Goal: Information Seeking & Learning: Learn about a topic

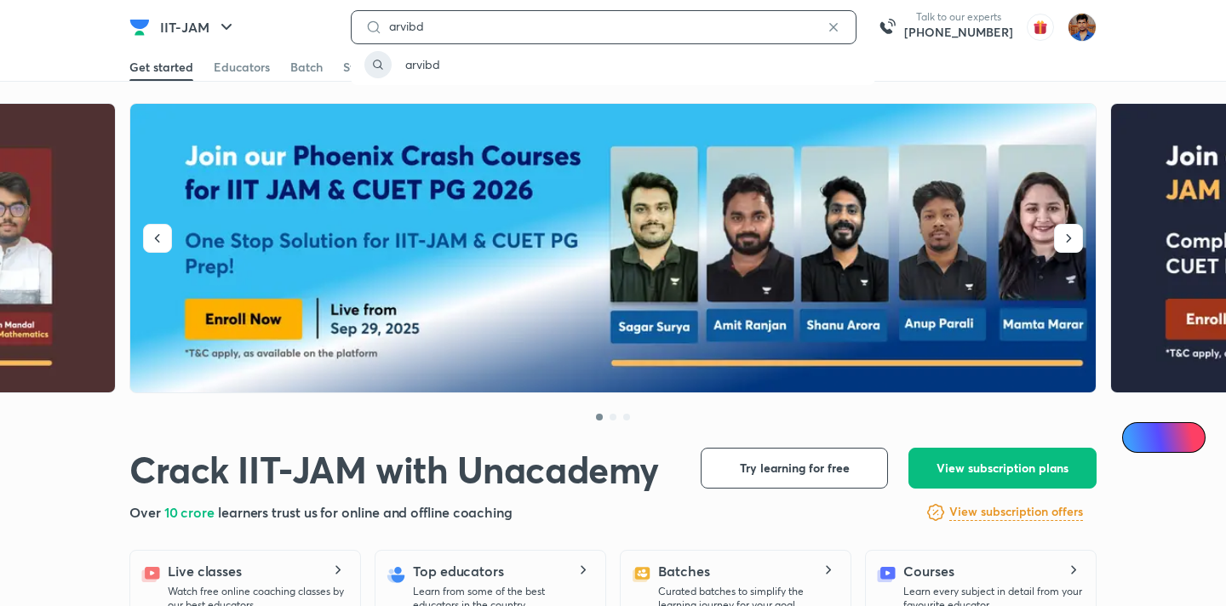
click at [432, 26] on input "arvibd" at bounding box center [603, 27] width 443 height 14
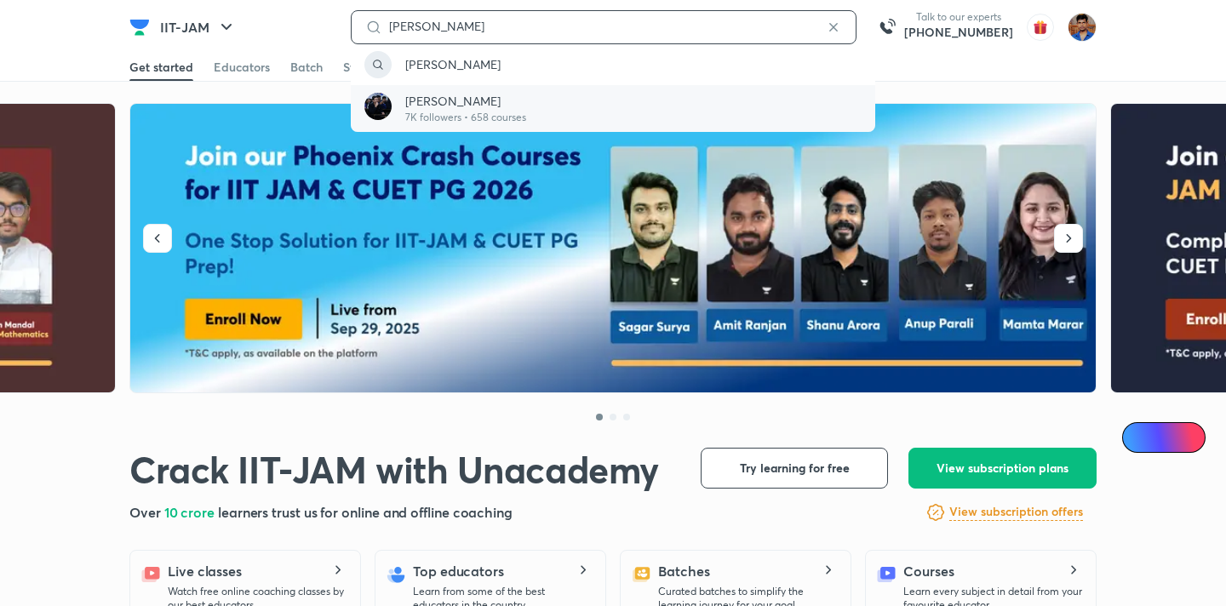
type input "arvind tuli"
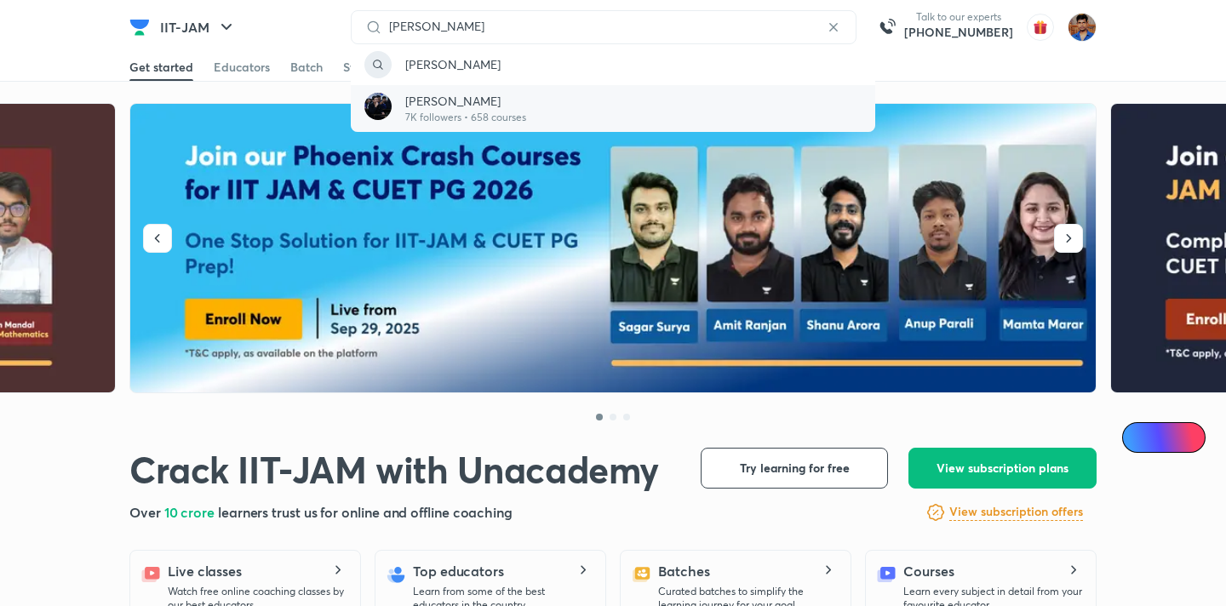
click at [527, 111] on div "Arvind Tuli 7K followers • 658 courses" at bounding box center [613, 108] width 525 height 47
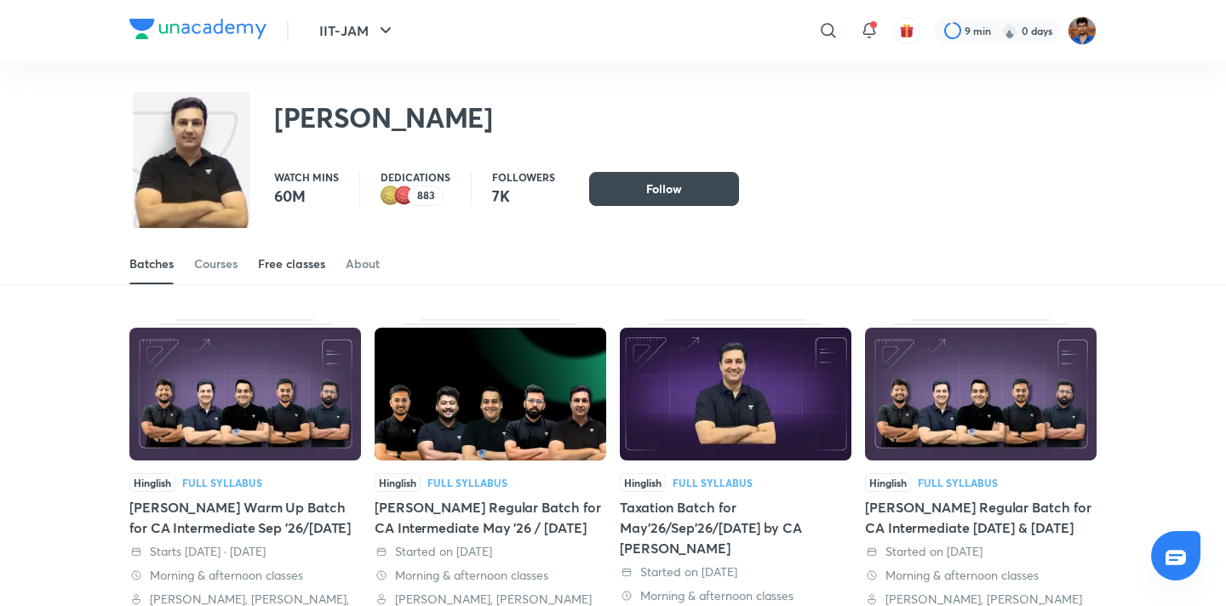
click at [318, 266] on div "Free classes" at bounding box center [291, 263] width 67 height 17
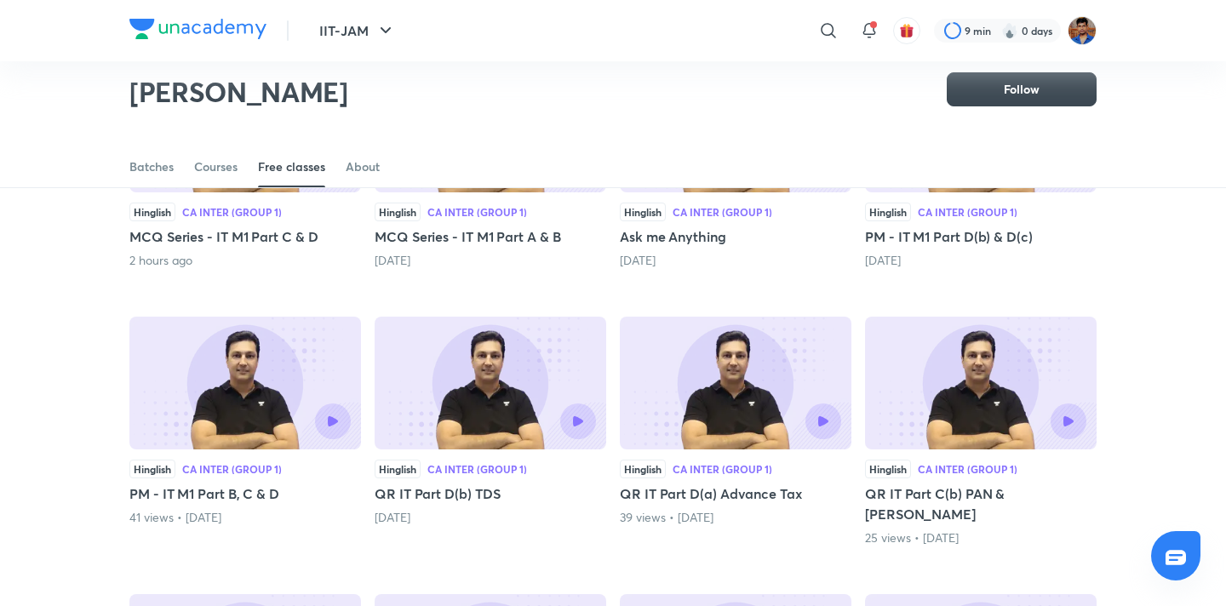
scroll to position [115, 0]
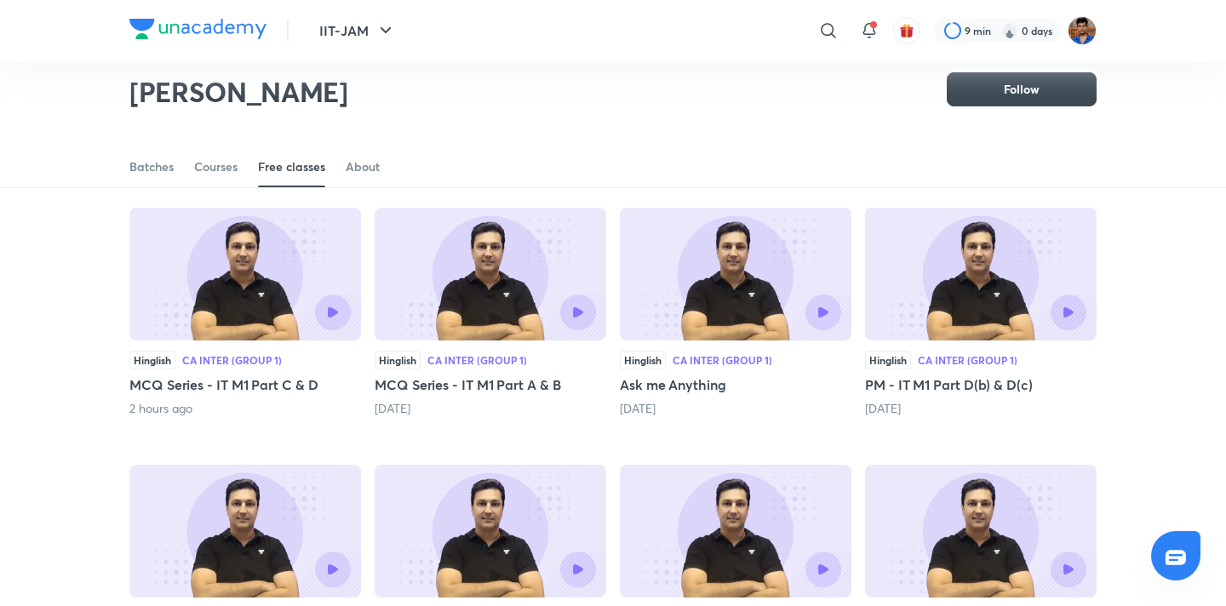
click at [486, 294] on img at bounding box center [491, 274] width 232 height 133
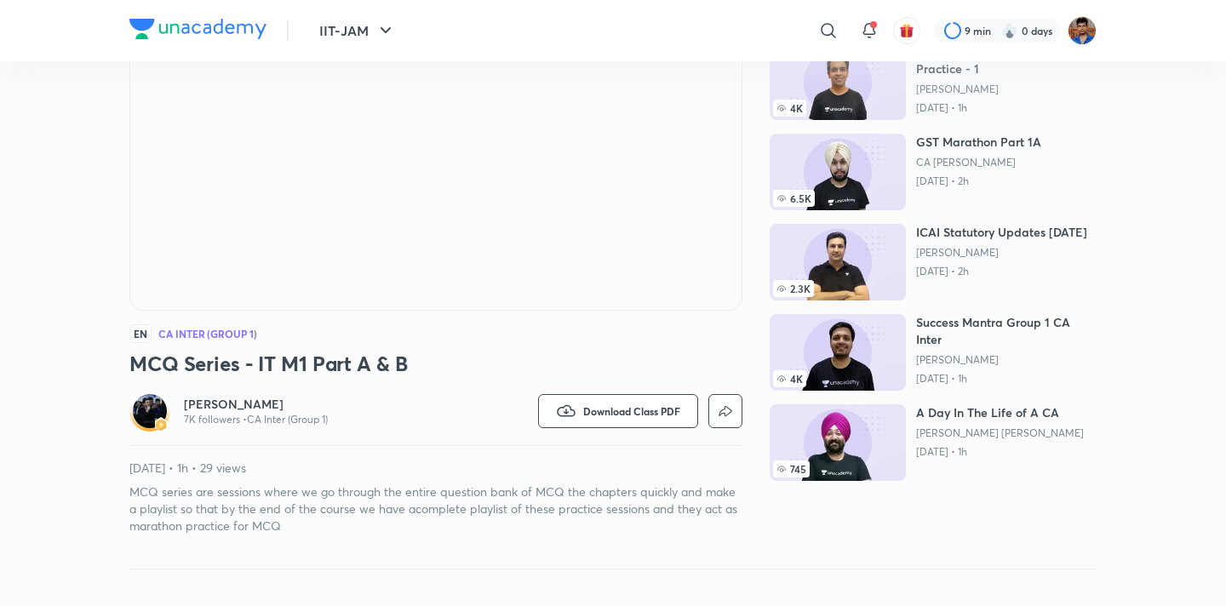
scroll to position [245, 0]
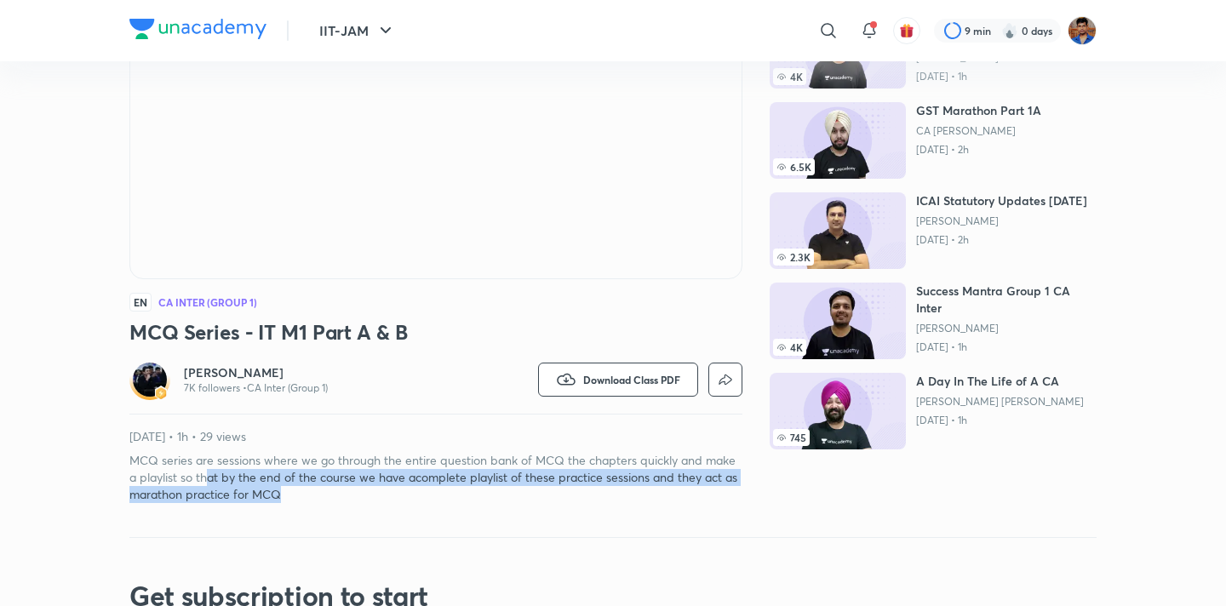
drag, startPoint x: 284, startPoint y: 498, endPoint x: 209, endPoint y: 484, distance: 77.2
click at [209, 484] on p "MCQ series are sessions where we go through the entire question bank of MCQ the…" at bounding box center [435, 477] width 613 height 51
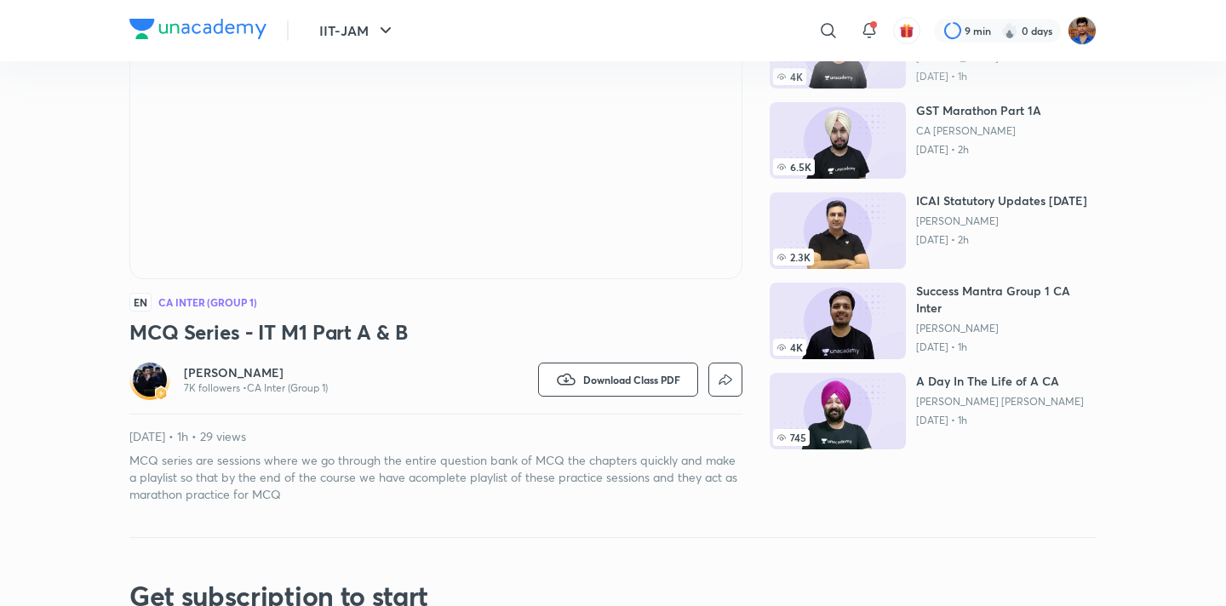
click at [202, 462] on p "MCQ series are sessions where we go through the entire question bank of MCQ the…" at bounding box center [435, 477] width 613 height 51
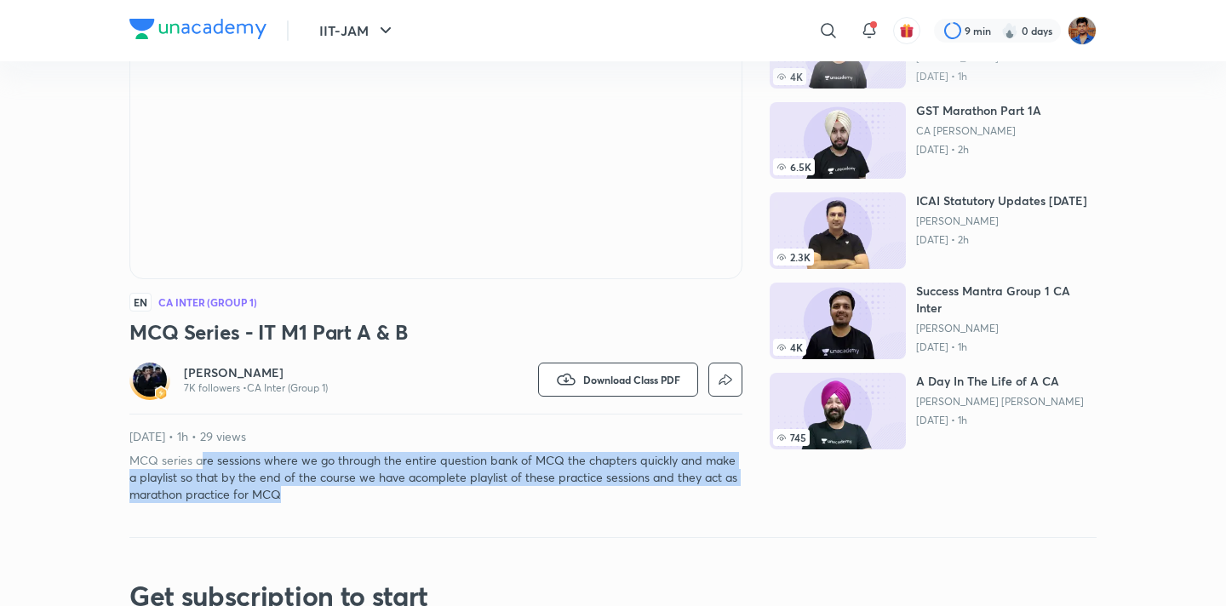
drag, startPoint x: 202, startPoint y: 462, endPoint x: 353, endPoint y: 497, distance: 154.5
click at [353, 497] on p "MCQ series are sessions where we go through the entire question bank of MCQ the…" at bounding box center [435, 477] width 613 height 51
click at [325, 492] on p "MCQ series are sessions where we go through the entire question bank of MCQ the…" at bounding box center [435, 477] width 613 height 51
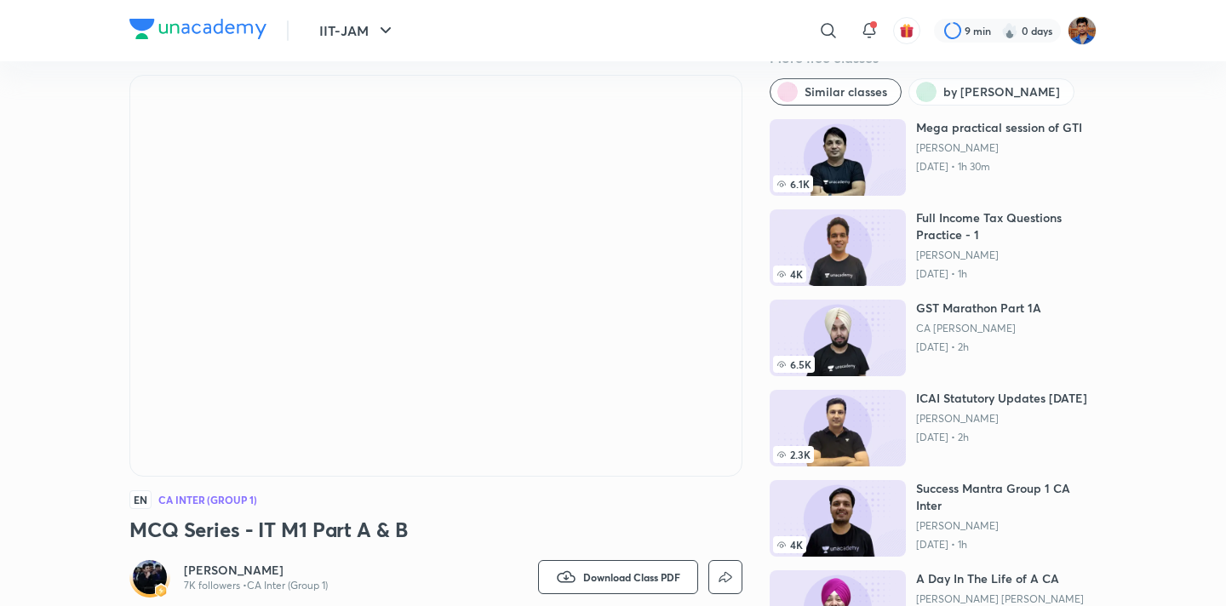
scroll to position [98, 0]
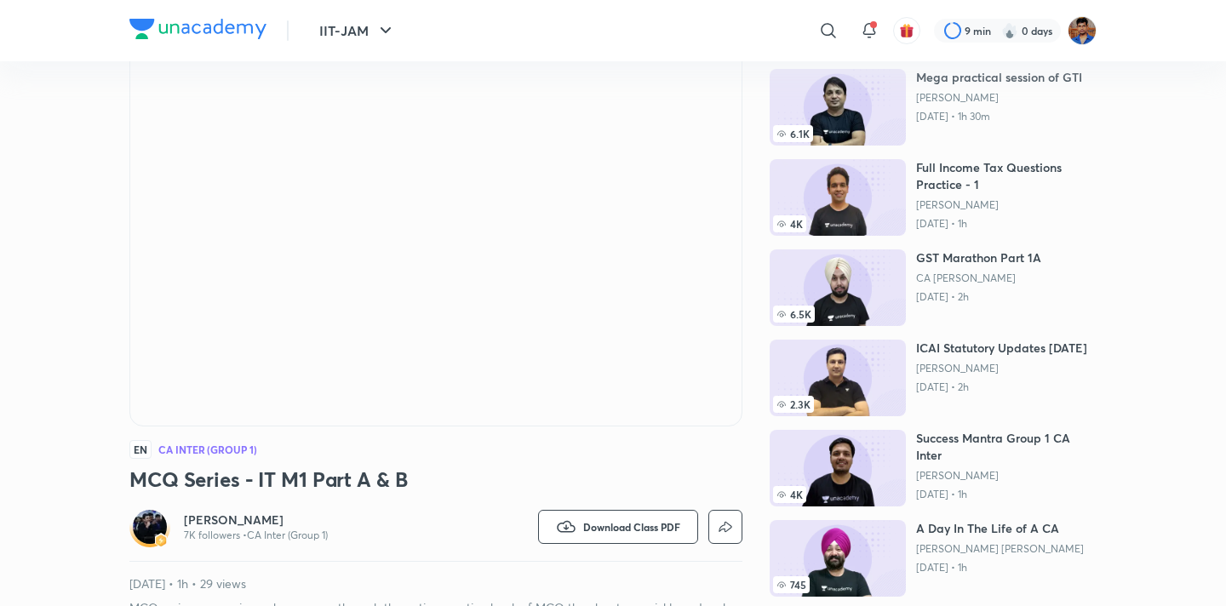
click at [226, 516] on h6 "Arvind Tuli" at bounding box center [256, 520] width 144 height 17
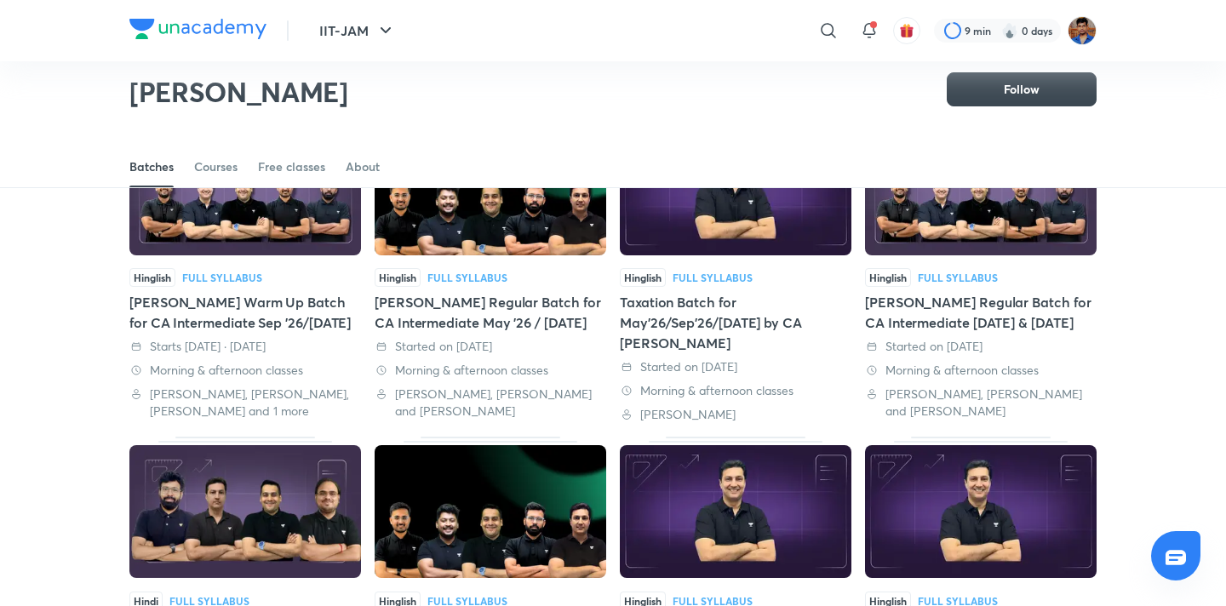
scroll to position [175, 0]
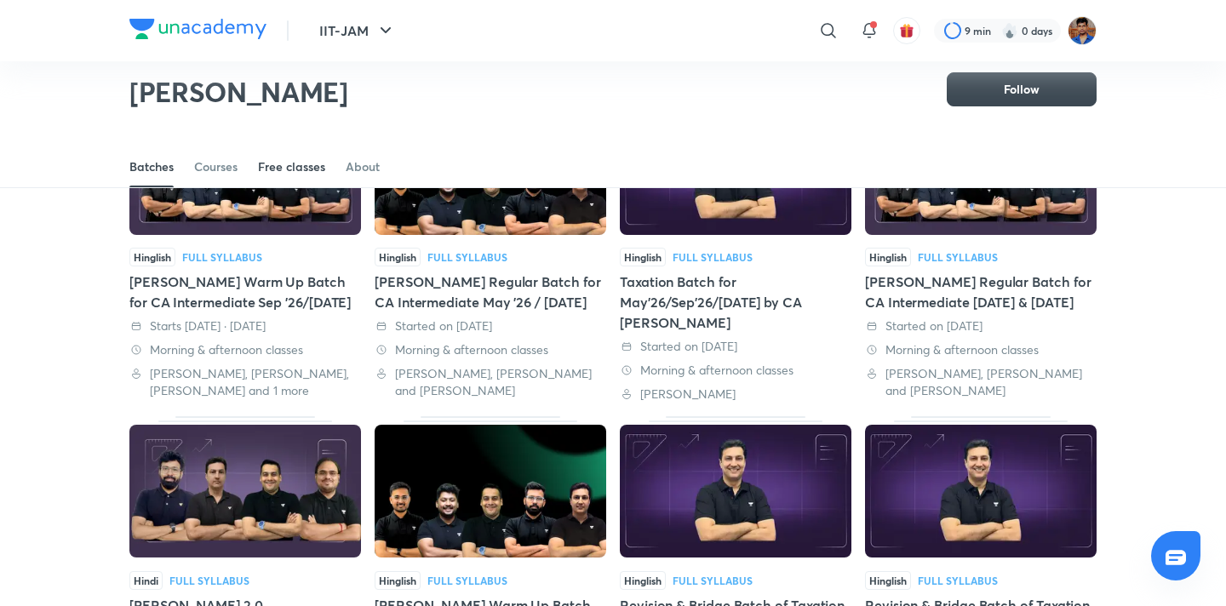
click at [306, 176] on link "Free classes" at bounding box center [291, 166] width 67 height 41
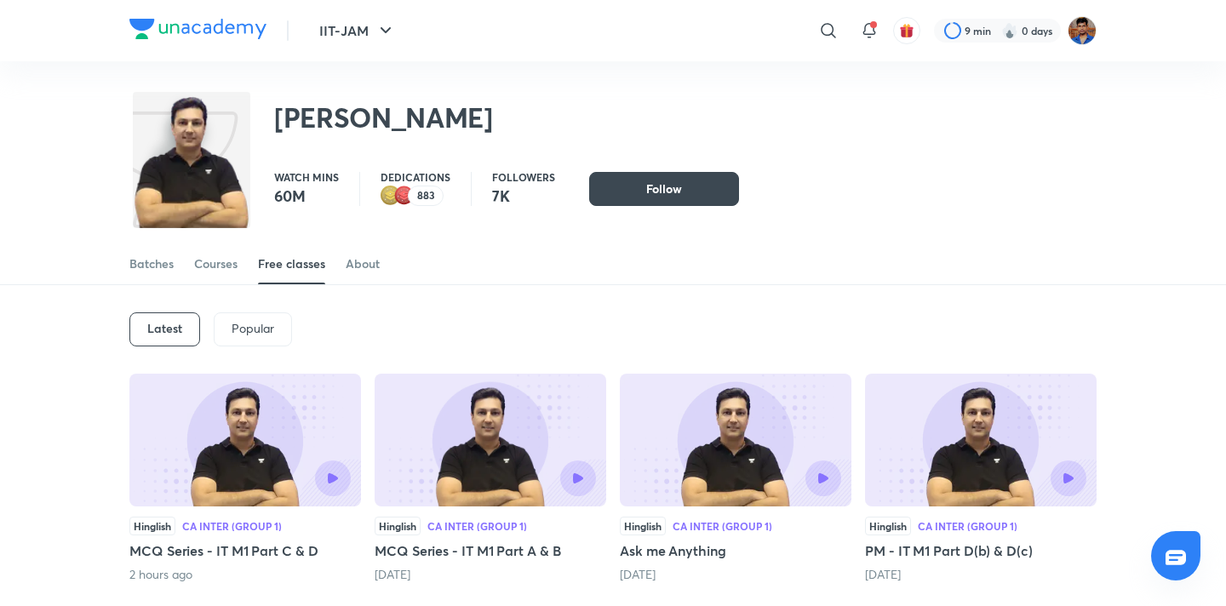
click at [274, 392] on img at bounding box center [245, 440] width 232 height 133
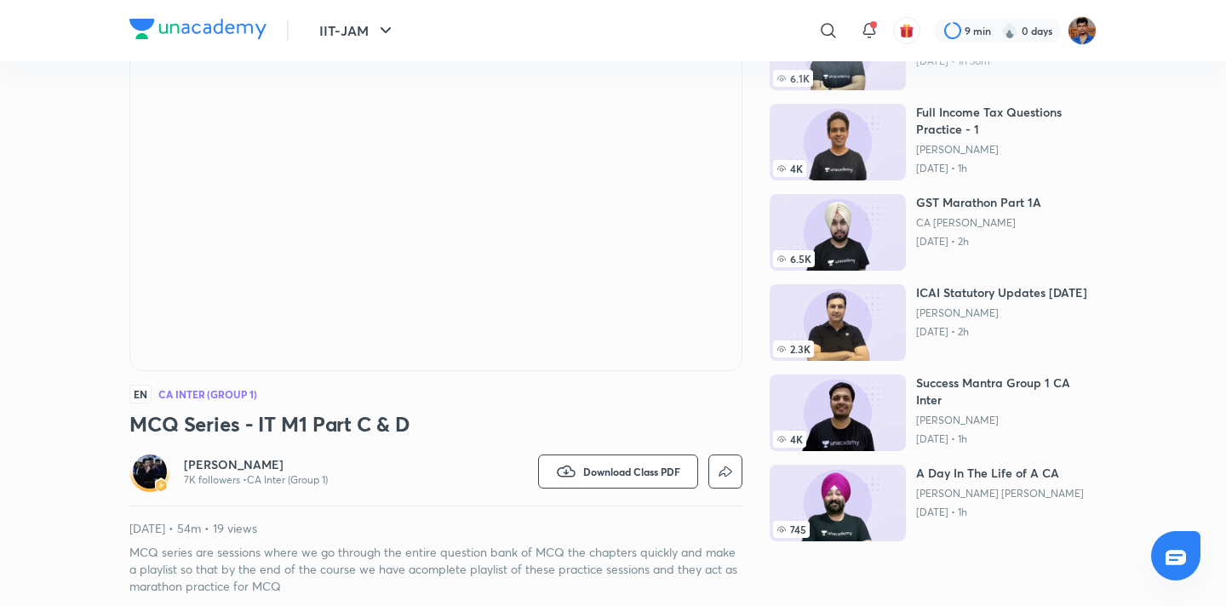
scroll to position [192, 0]
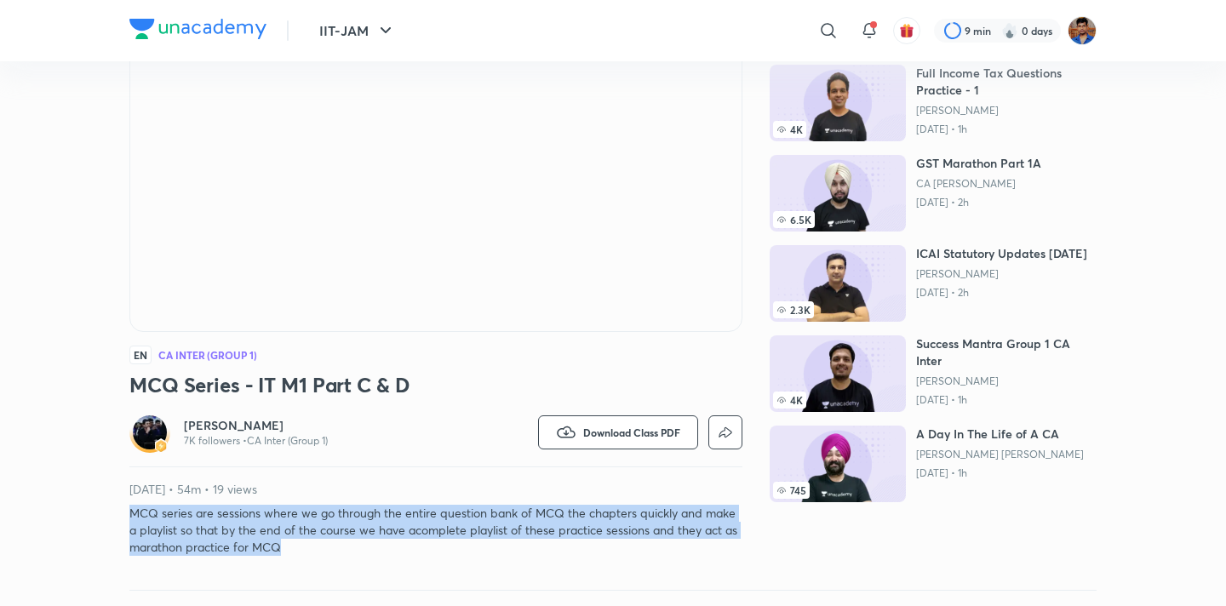
drag, startPoint x: 292, startPoint y: 548, endPoint x: 133, endPoint y: 520, distance: 161.7
click at [133, 520] on p "MCQ series are sessions where we go through the entire question bank of MCQ the…" at bounding box center [435, 530] width 613 height 51
copy p "MCQ series are sessions where we go through the entire question bank of MCQ the…"
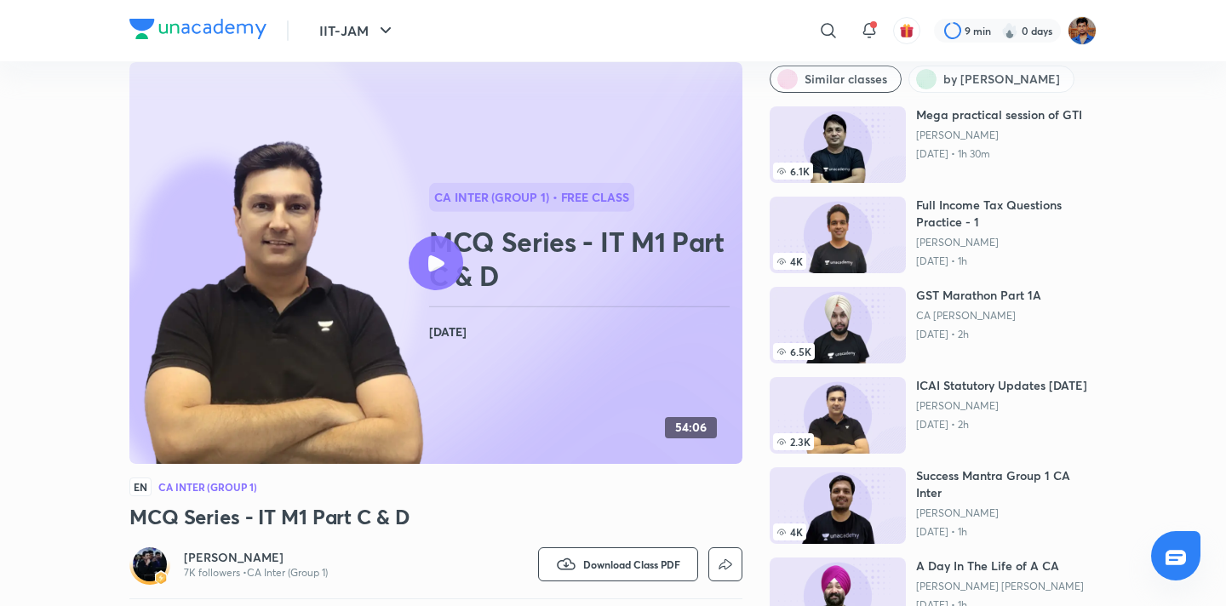
scroll to position [146, 0]
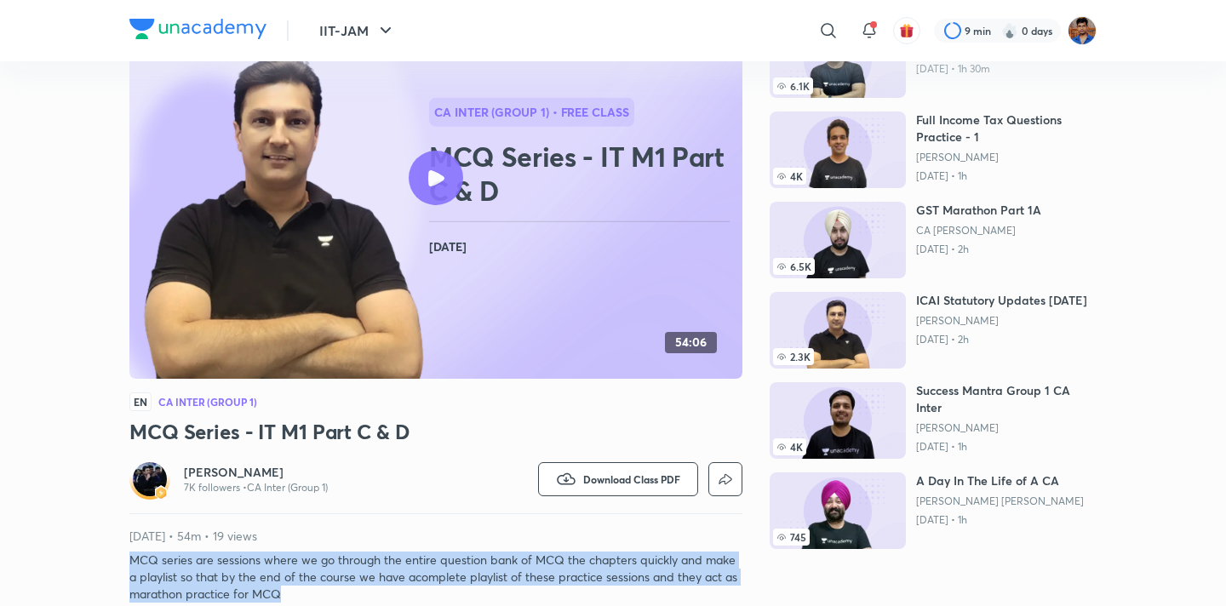
click at [221, 464] on h6 "Arvind Tuli" at bounding box center [256, 472] width 144 height 17
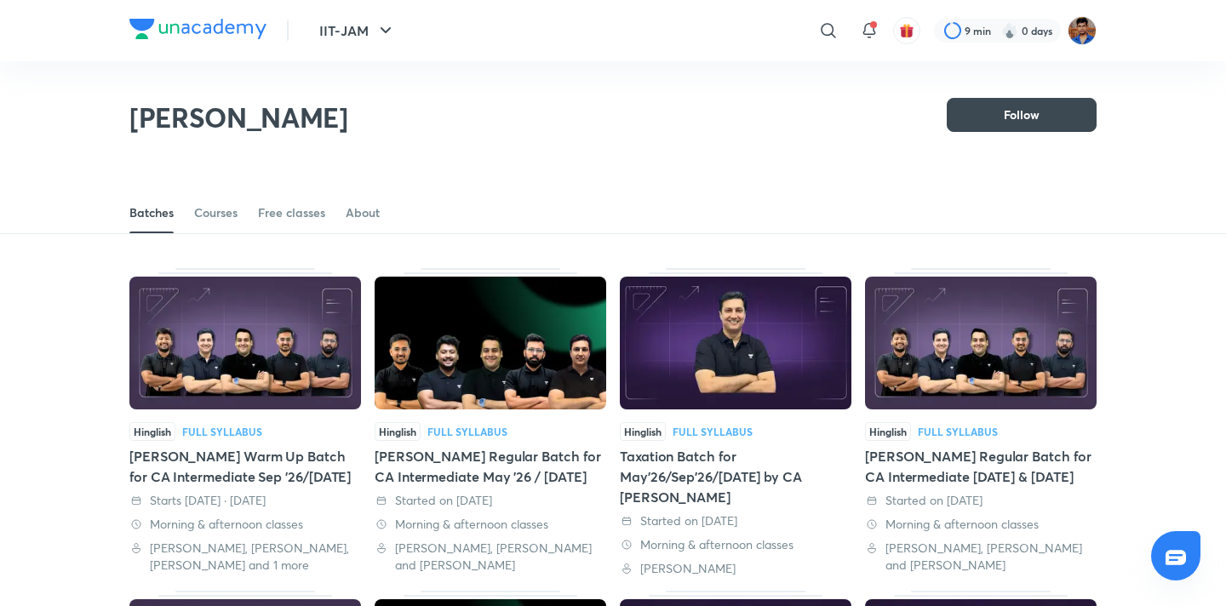
scroll to position [135, 0]
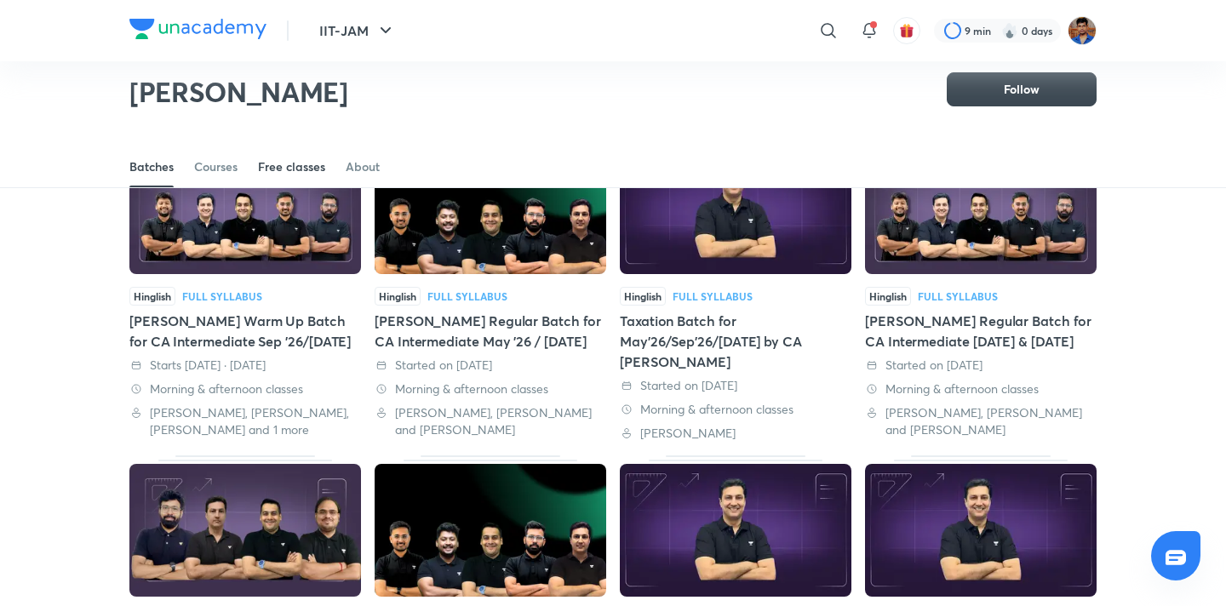
click at [306, 174] on div "Free classes" at bounding box center [291, 166] width 67 height 17
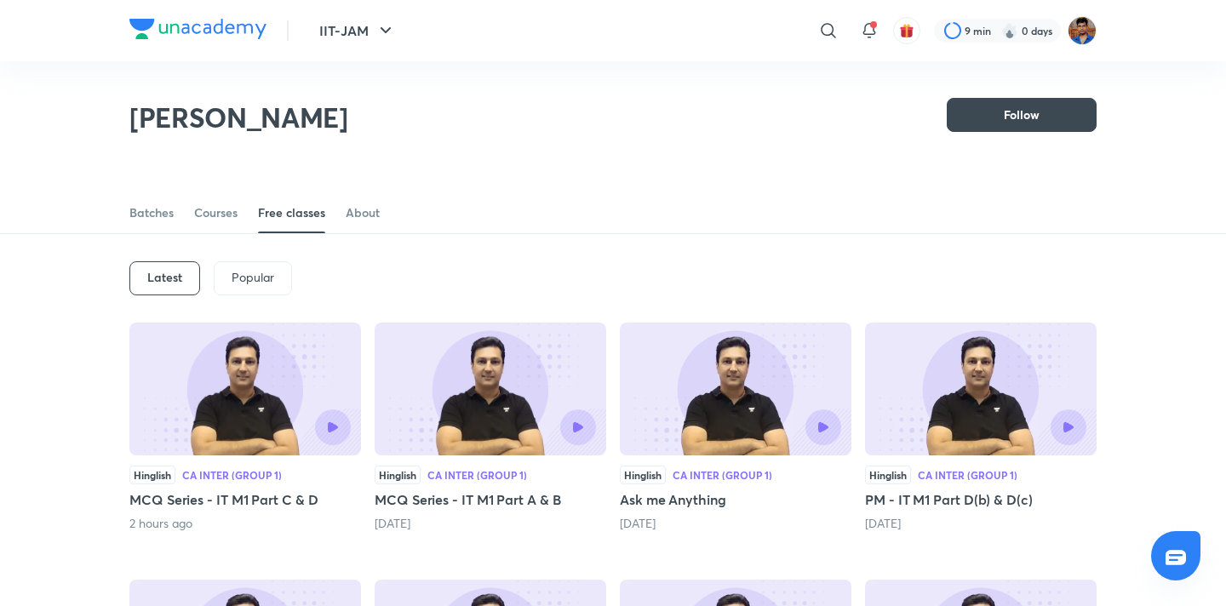
scroll to position [171, 0]
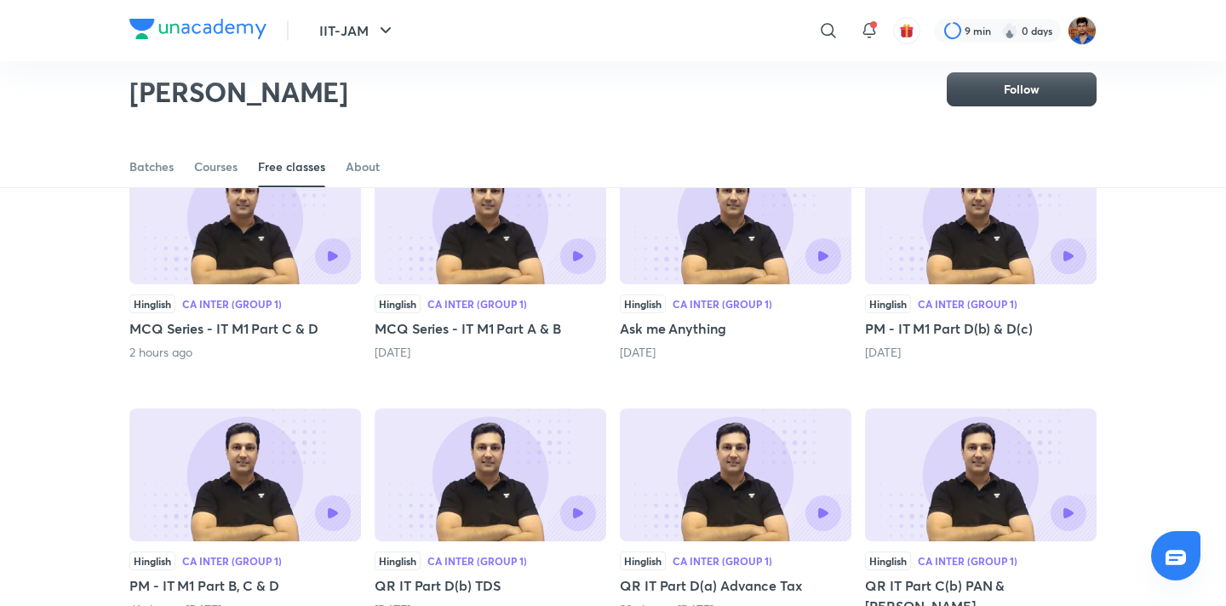
click at [454, 277] on img at bounding box center [491, 218] width 232 height 133
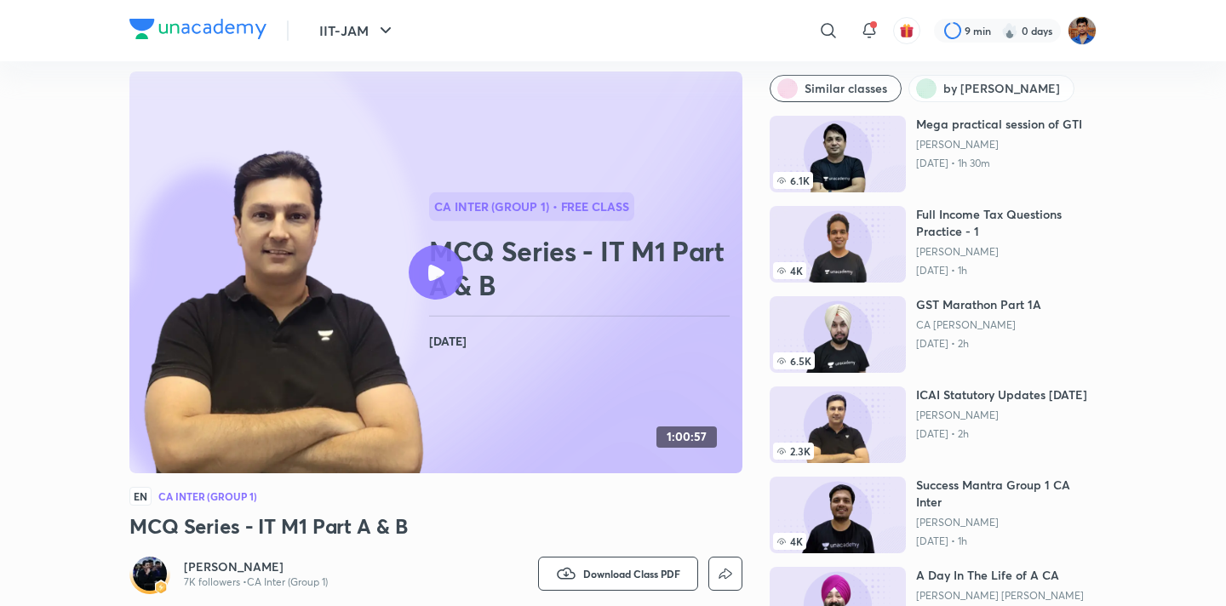
scroll to position [129, 0]
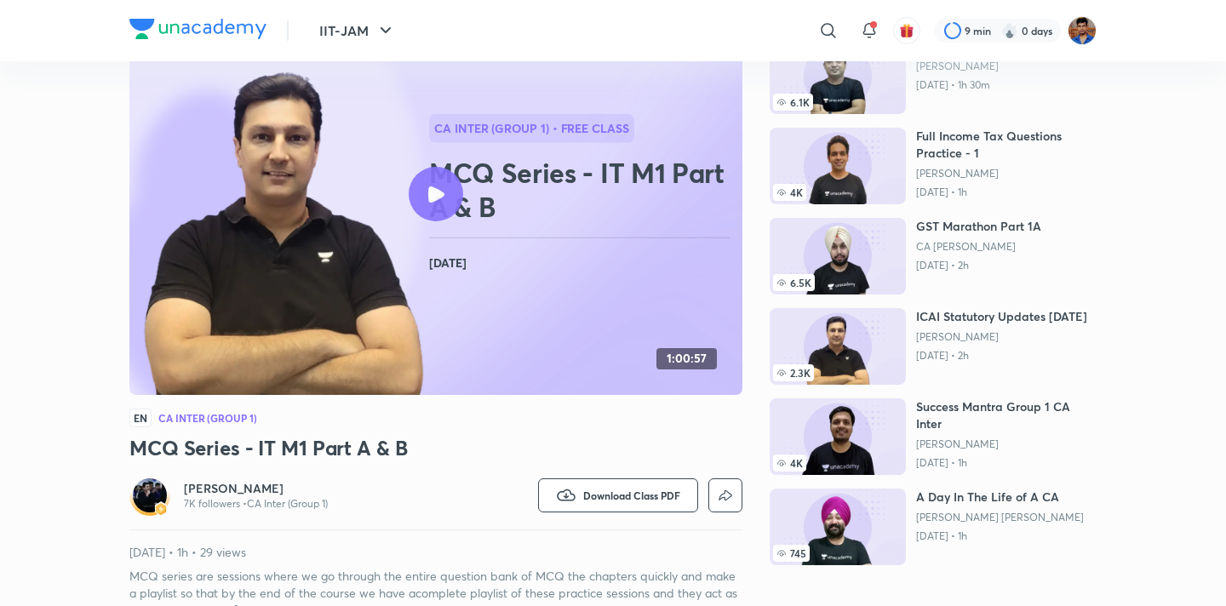
click at [209, 487] on h6 "Arvind Tuli" at bounding box center [256, 488] width 144 height 17
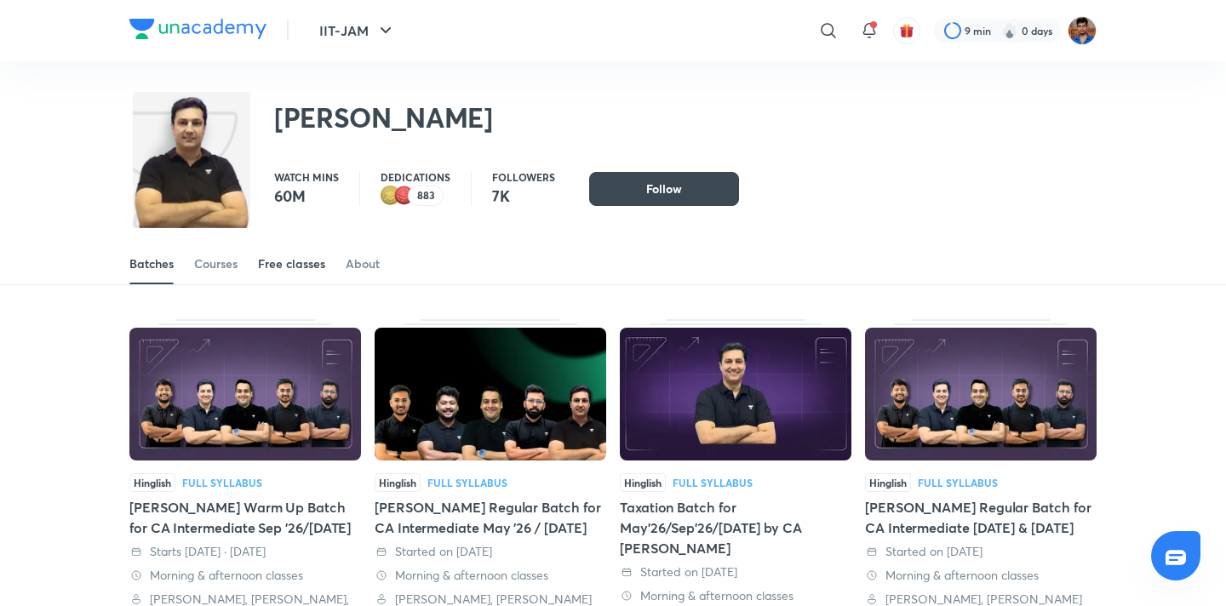
click at [309, 266] on div "Free classes" at bounding box center [291, 263] width 67 height 17
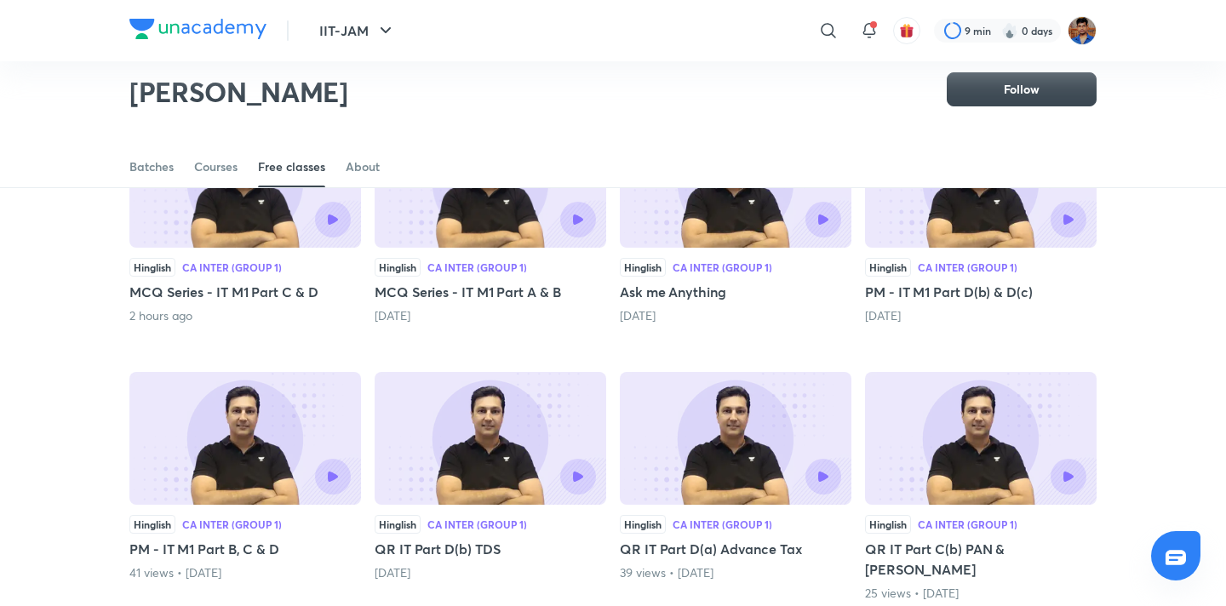
scroll to position [365, 0]
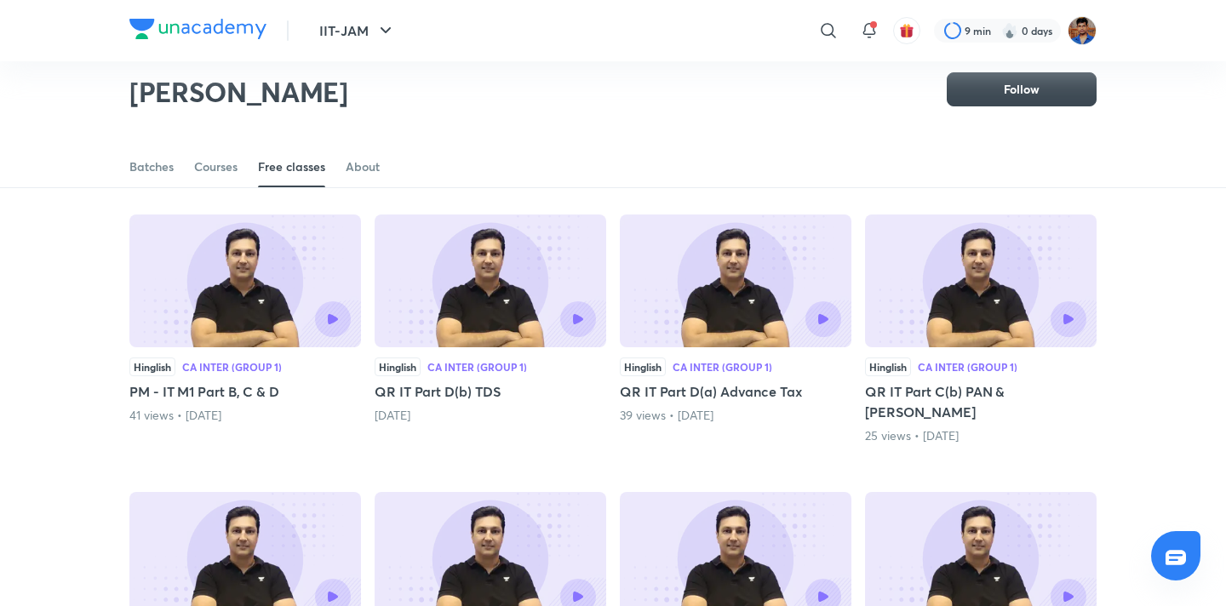
click at [231, 316] on div at bounding box center [245, 319] width 211 height 36
click at [328, 221] on img at bounding box center [245, 281] width 232 height 133
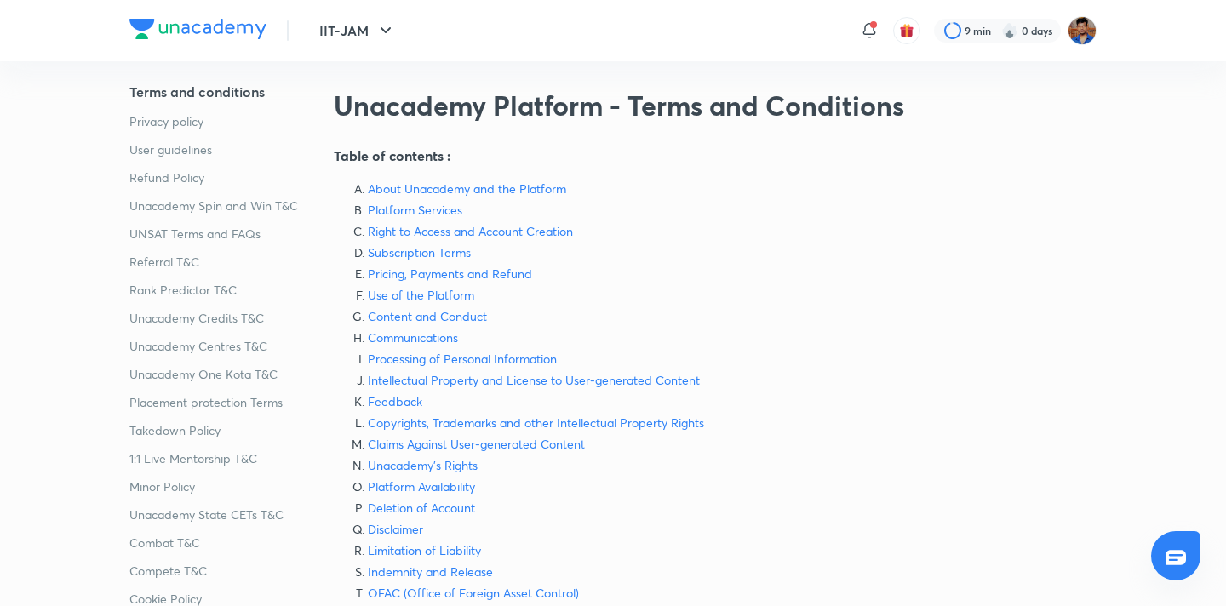
scroll to position [36, 0]
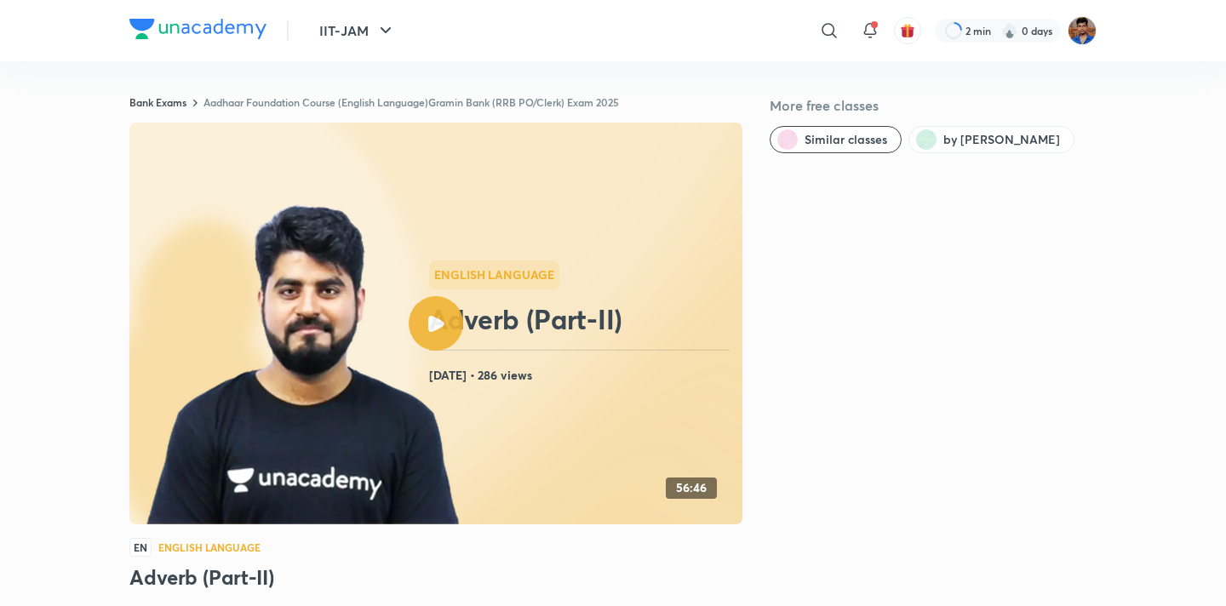
click at [204, 34] on img at bounding box center [197, 29] width 137 height 20
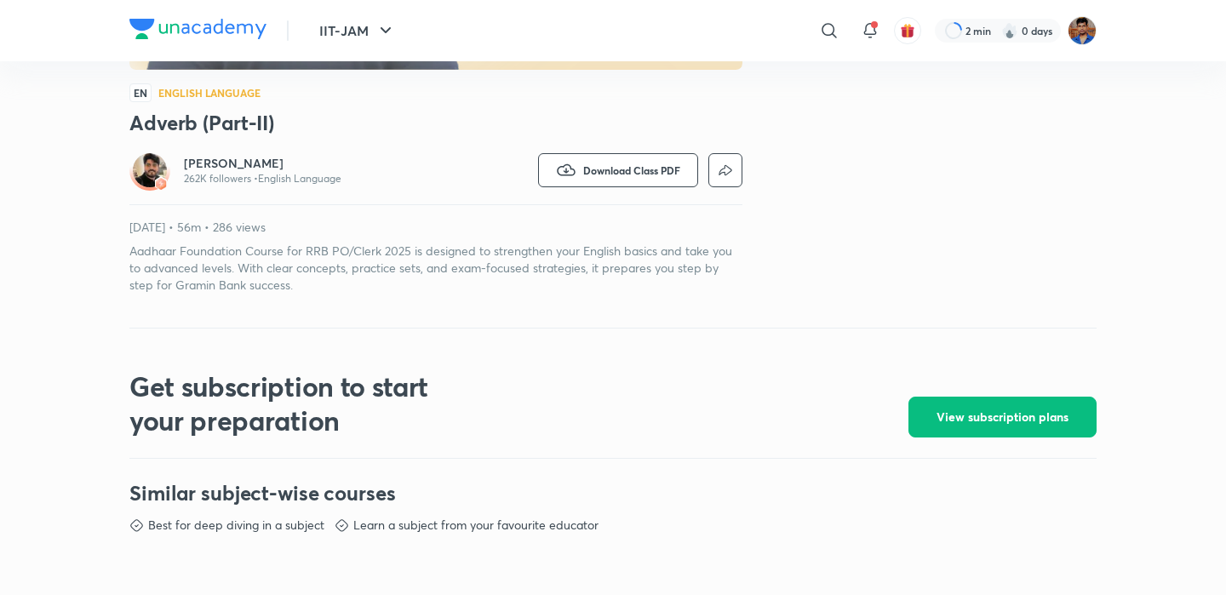
scroll to position [1011, 0]
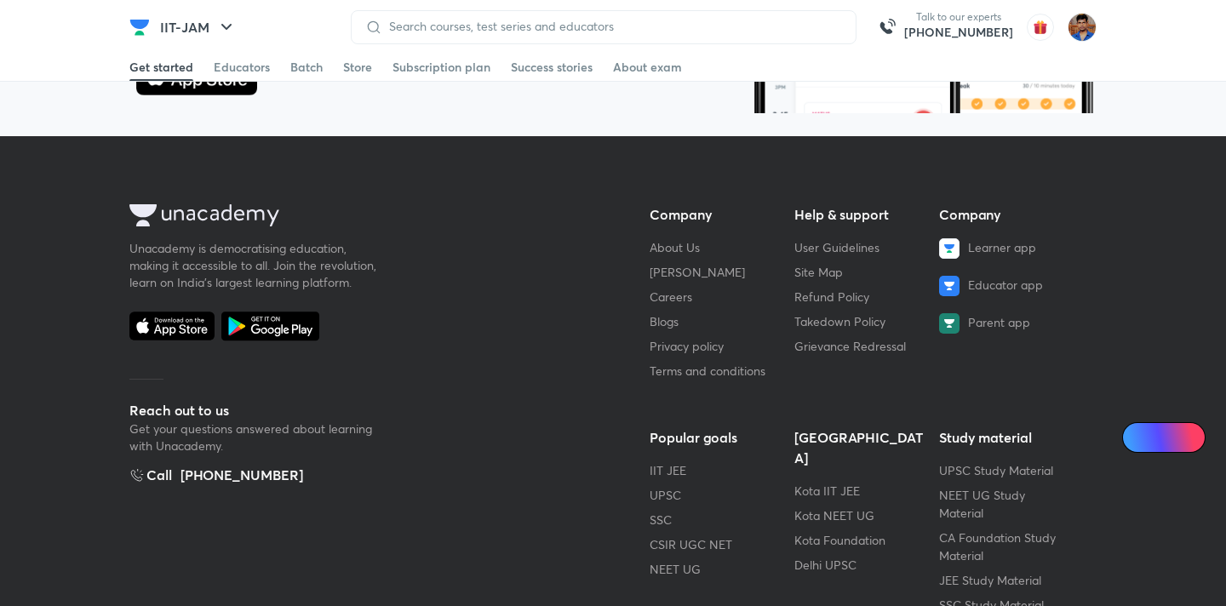
scroll to position [4930, 0]
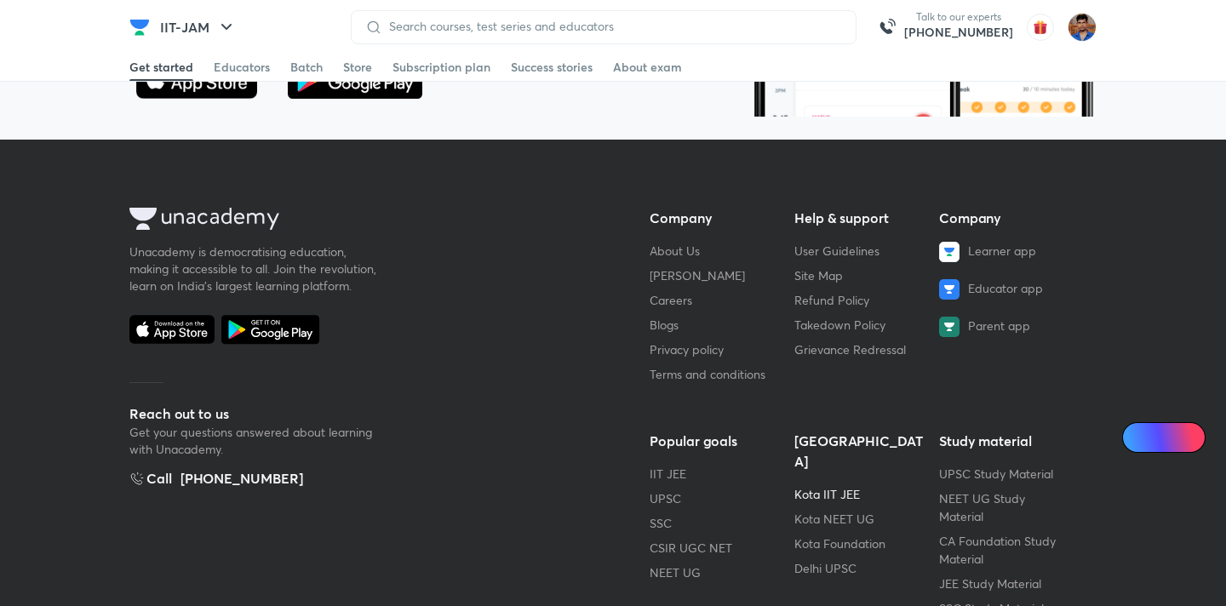
click at [836, 486] on link "Kota IIT JEE" at bounding box center [828, 494] width 66 height 16
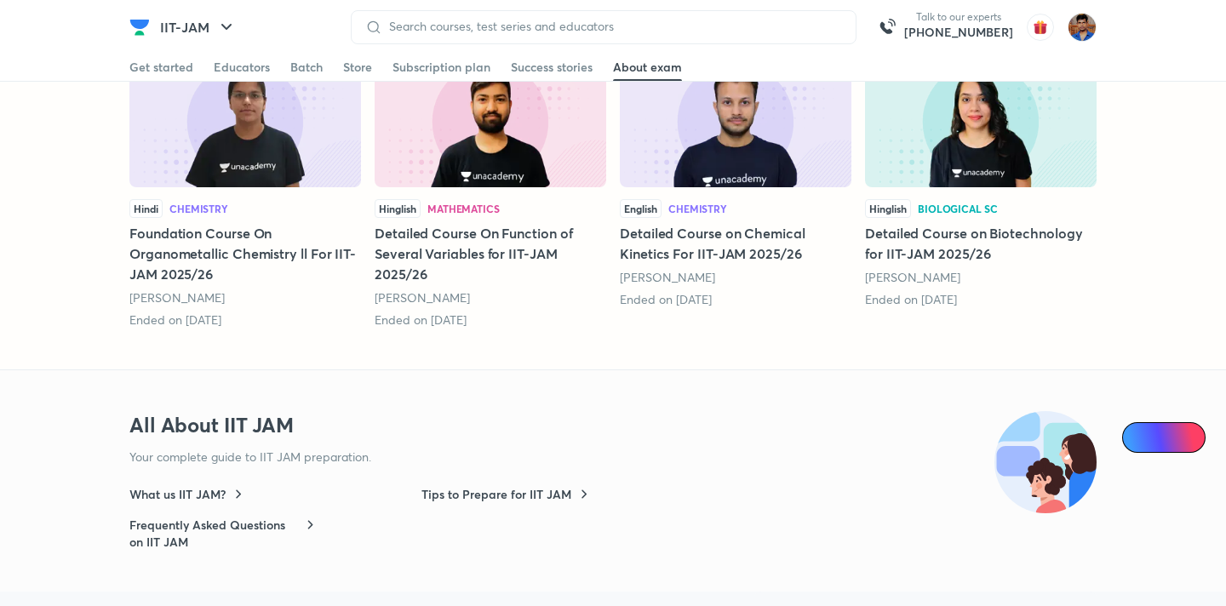
scroll to position [4140, 0]
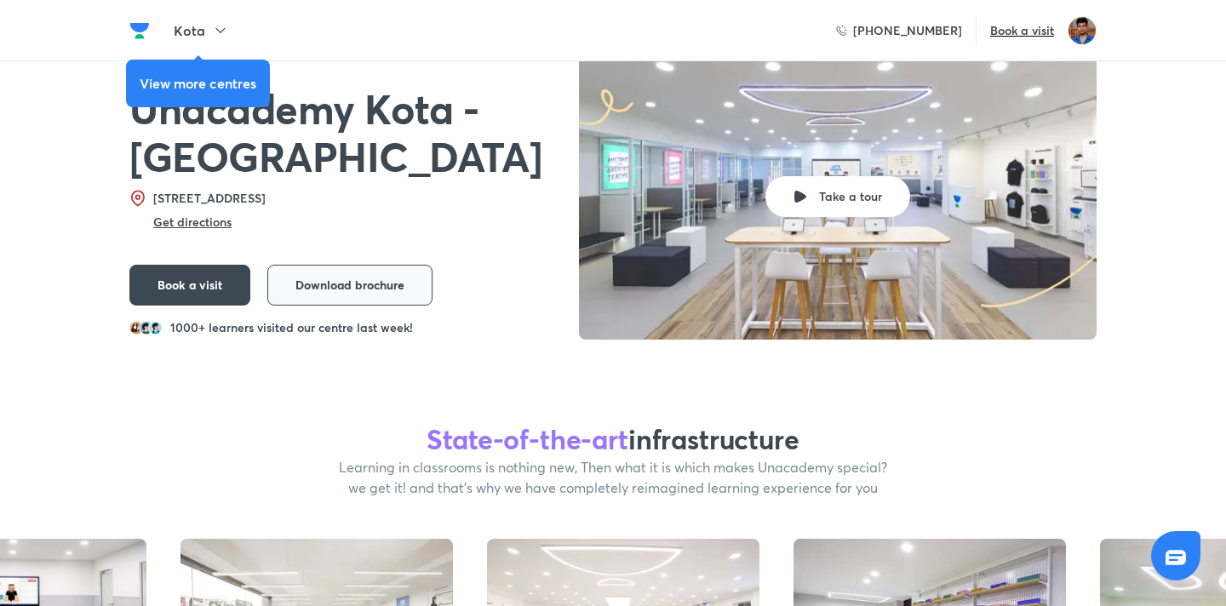
click at [334, 293] on span "Download brochure" at bounding box center [350, 285] width 109 height 17
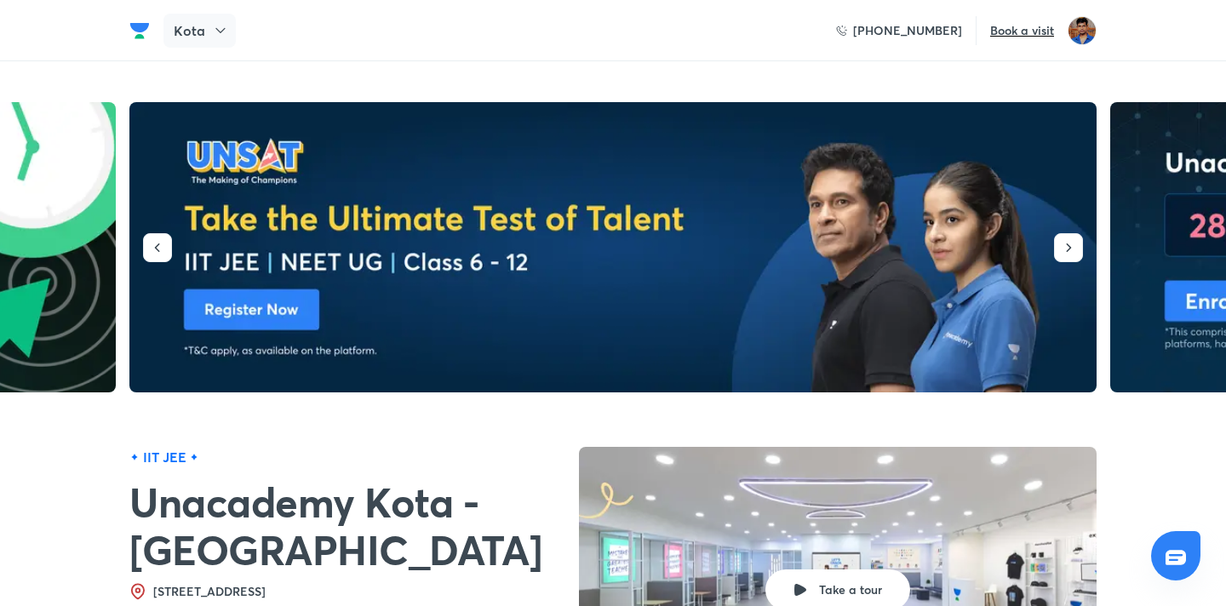
click at [187, 27] on h5 "Kota" at bounding box center [190, 30] width 32 height 20
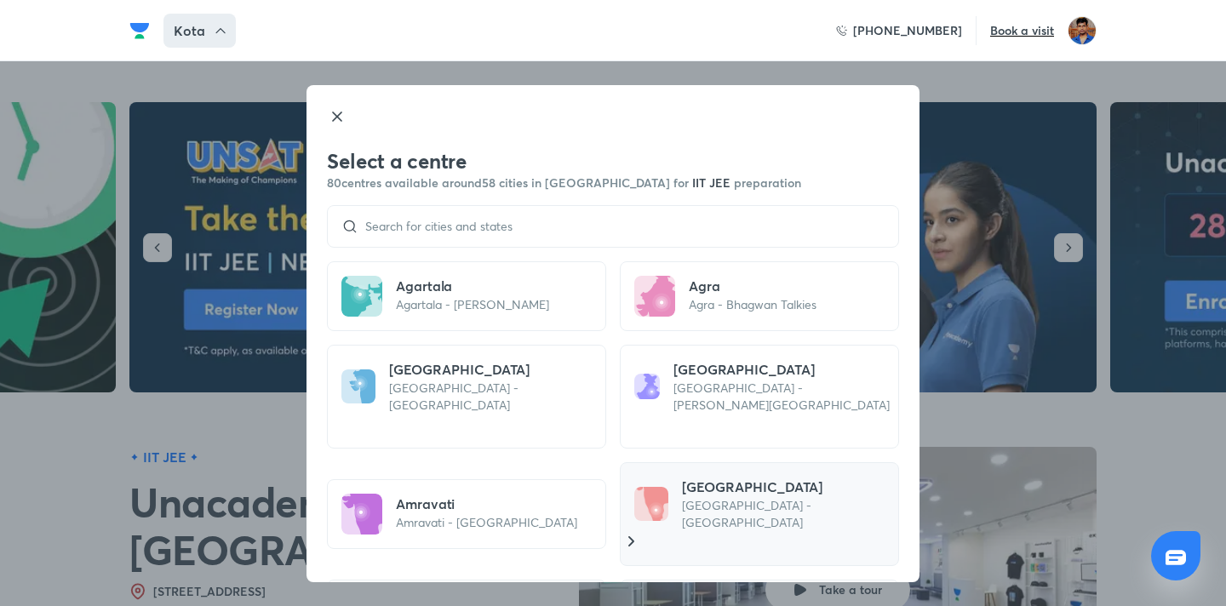
click at [734, 477] on h5 "[GEOGRAPHIC_DATA]" at bounding box center [787, 487] width 210 height 20
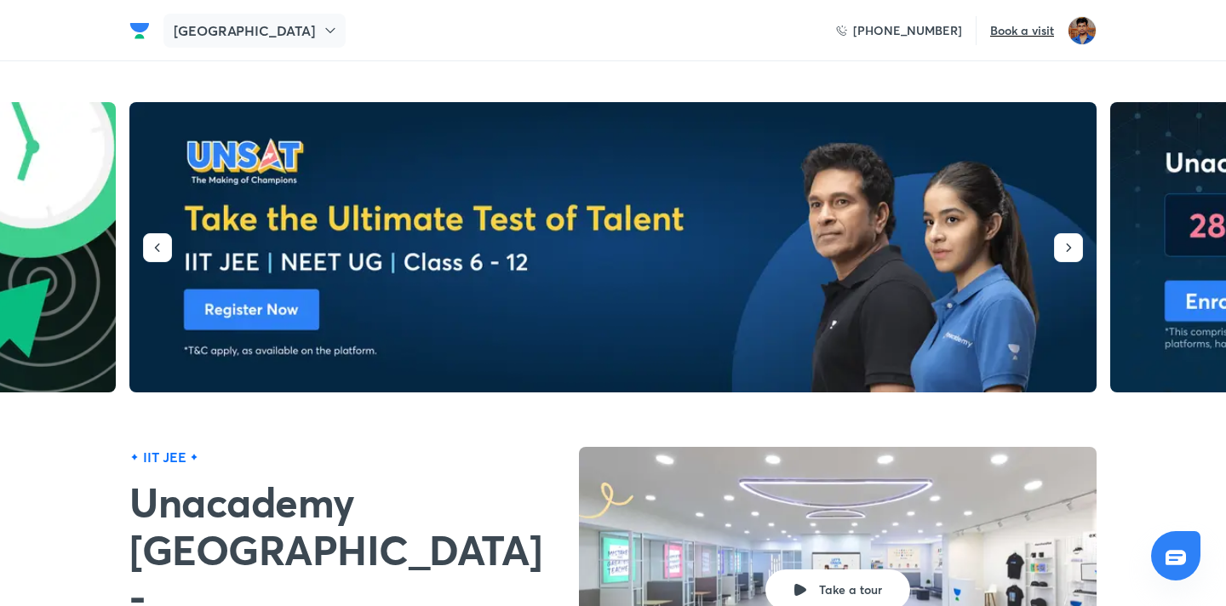
click at [213, 21] on h5 "[GEOGRAPHIC_DATA]" at bounding box center [244, 30] width 141 height 20
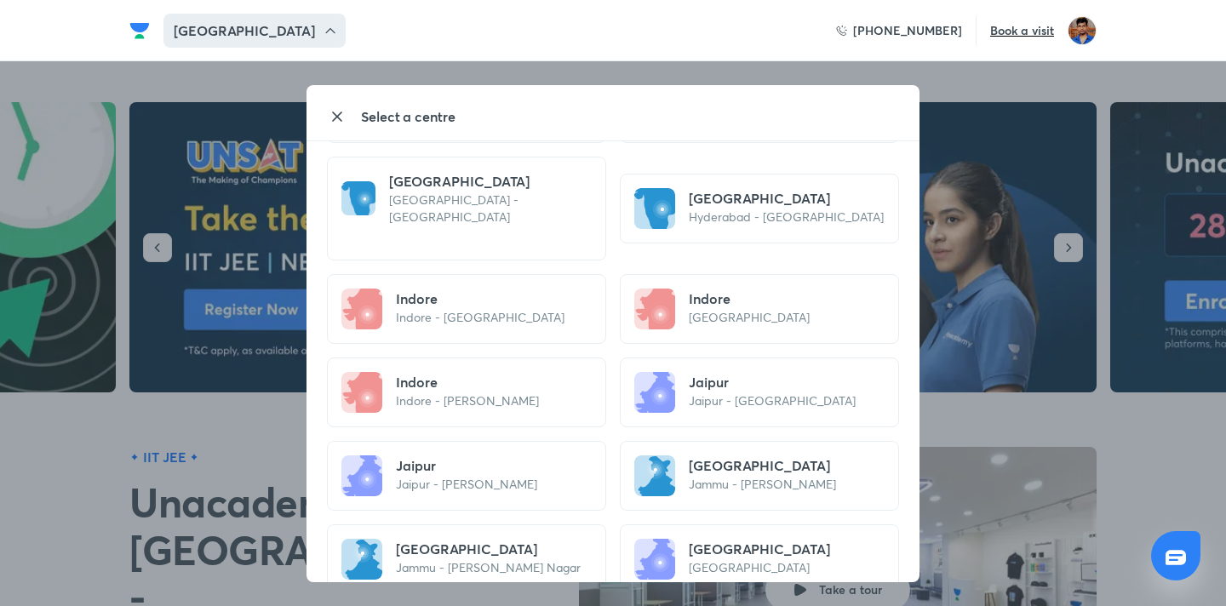
scroll to position [1587, 0]
